Goal: Task Accomplishment & Management: Manage account settings

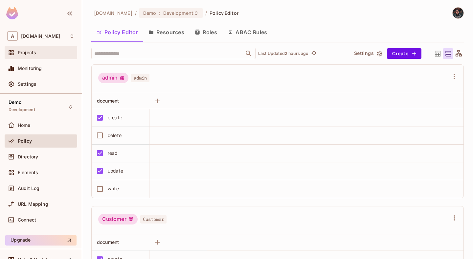
click at [45, 48] on div "Projects" at bounding box center [41, 52] width 73 height 13
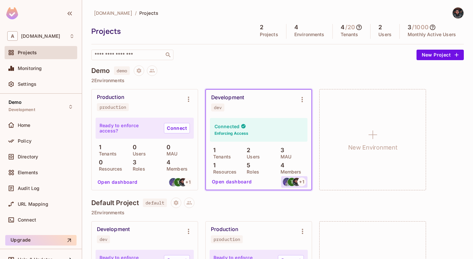
click at [291, 183] on img at bounding box center [292, 182] width 8 height 8
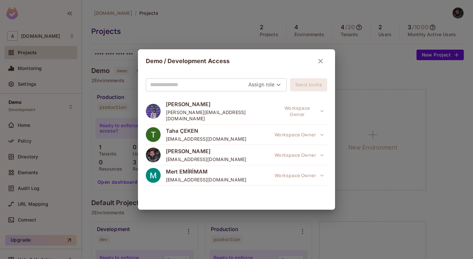
click at [318, 62] on icon "button" at bounding box center [320, 61] width 5 height 5
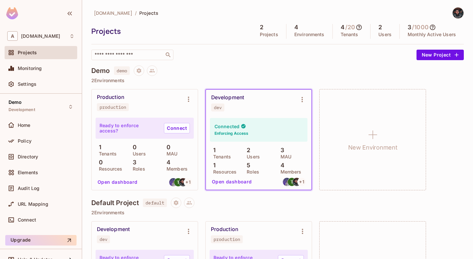
scroll to position [11, 0]
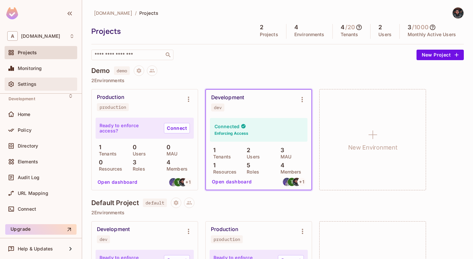
click at [32, 83] on span "Settings" at bounding box center [27, 83] width 19 height 5
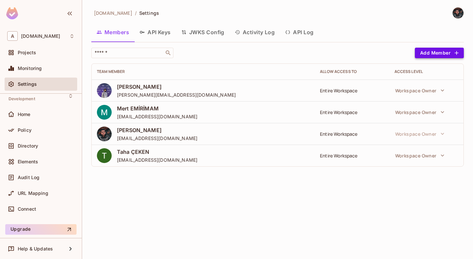
click at [434, 54] on button "Add Member" at bounding box center [439, 53] width 49 height 11
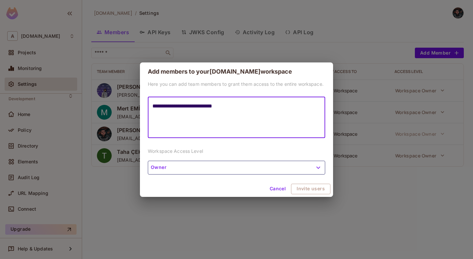
click at [193, 107] on textarea "**********" at bounding box center [236, 117] width 168 height 30
type textarea "**********"
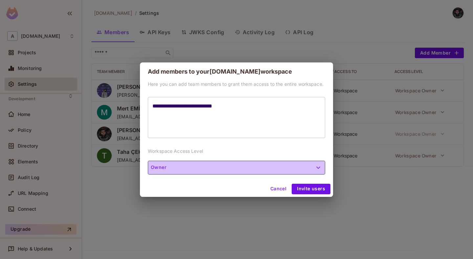
click at [298, 166] on button "Owner" at bounding box center [236, 168] width 177 height 14
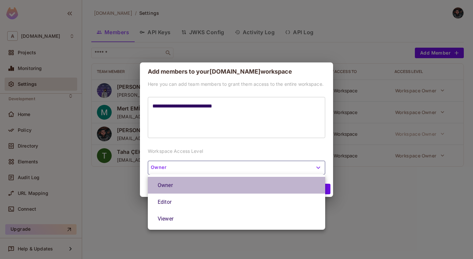
click at [262, 191] on li "Owner" at bounding box center [236, 185] width 177 height 17
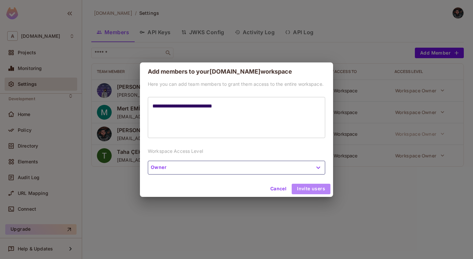
click at [317, 192] on button "Invite users" at bounding box center [310, 188] width 39 height 11
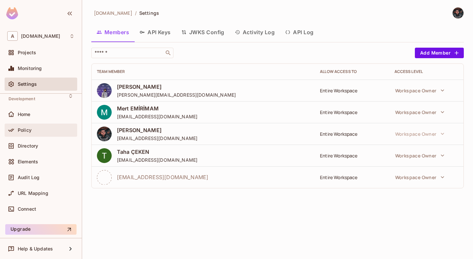
click at [30, 128] on span "Policy" at bounding box center [25, 129] width 14 height 5
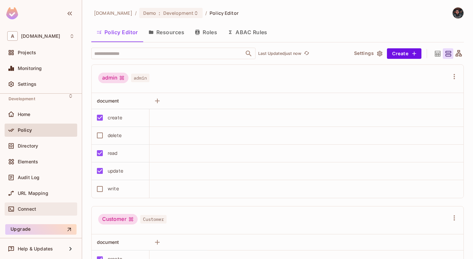
click at [38, 209] on div "Connect" at bounding box center [46, 208] width 57 height 5
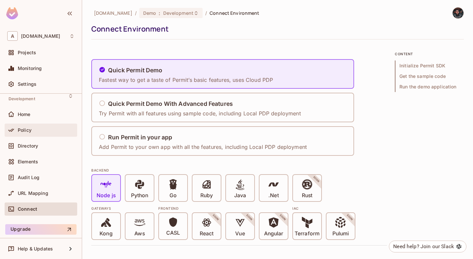
click at [33, 124] on div "Policy" at bounding box center [41, 129] width 73 height 13
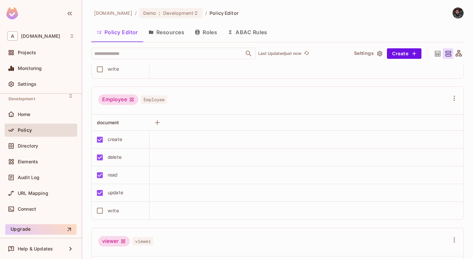
scroll to position [402, 0]
click at [41, 148] on div "Directory" at bounding box center [46, 145] width 57 height 5
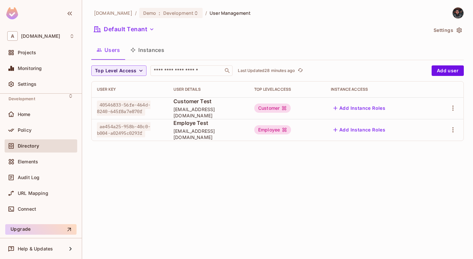
click at [455, 30] on button "Settings" at bounding box center [447, 30] width 33 height 11
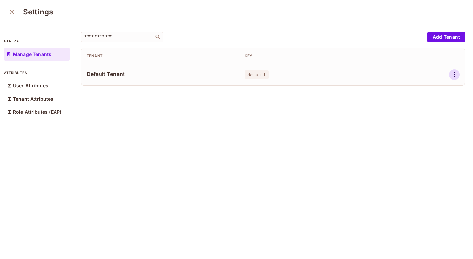
click at [455, 75] on icon "button" at bounding box center [454, 75] width 8 height 8
click at [438, 88] on li "Edit" at bounding box center [425, 89] width 58 height 14
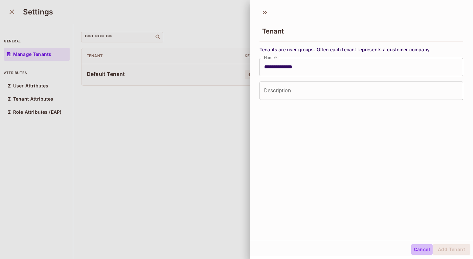
click at [421, 245] on button "Cancel" at bounding box center [421, 249] width 21 height 11
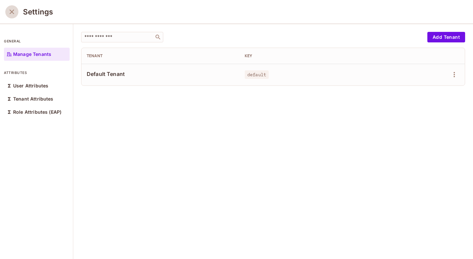
click at [12, 9] on icon "close" at bounding box center [12, 12] width 8 height 8
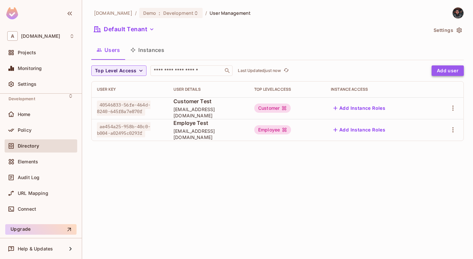
click at [445, 72] on button "Add user" at bounding box center [447, 70] width 32 height 11
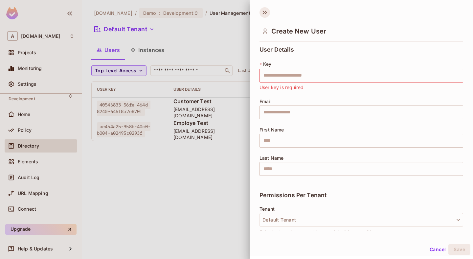
click at [263, 16] on icon at bounding box center [264, 12] width 11 height 11
